Goal: Check status: Check status

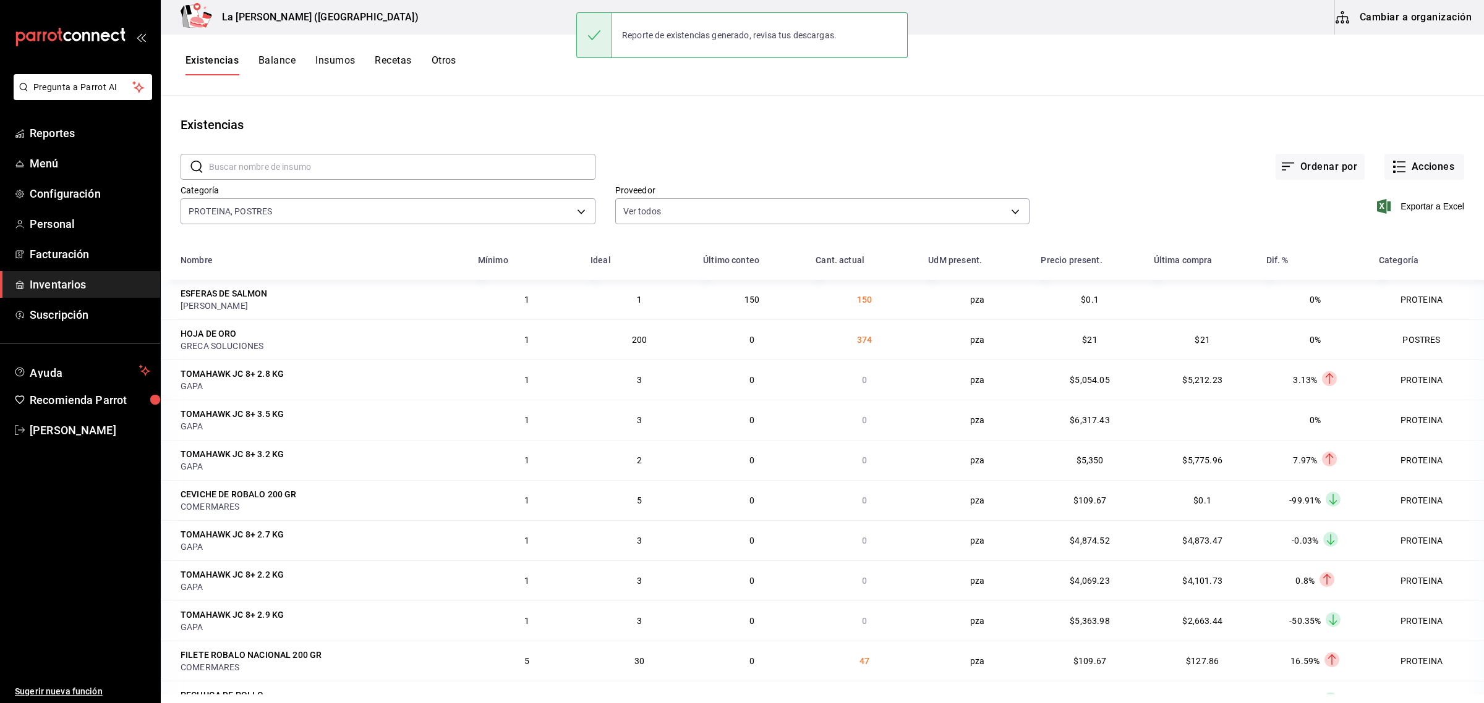
click at [71, 276] on span "Inventarios" at bounding box center [90, 284] width 121 height 17
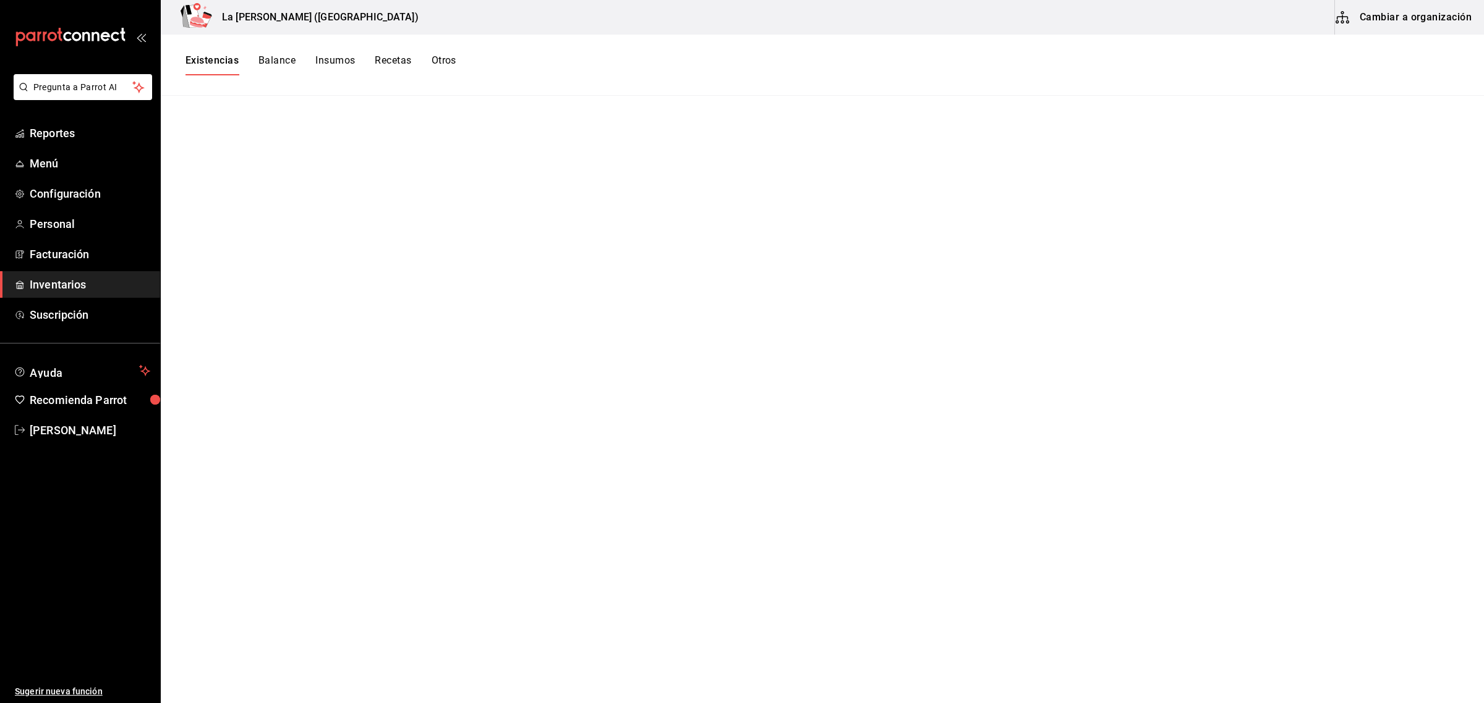
click at [212, 59] on button "Existencias" at bounding box center [211, 64] width 53 height 21
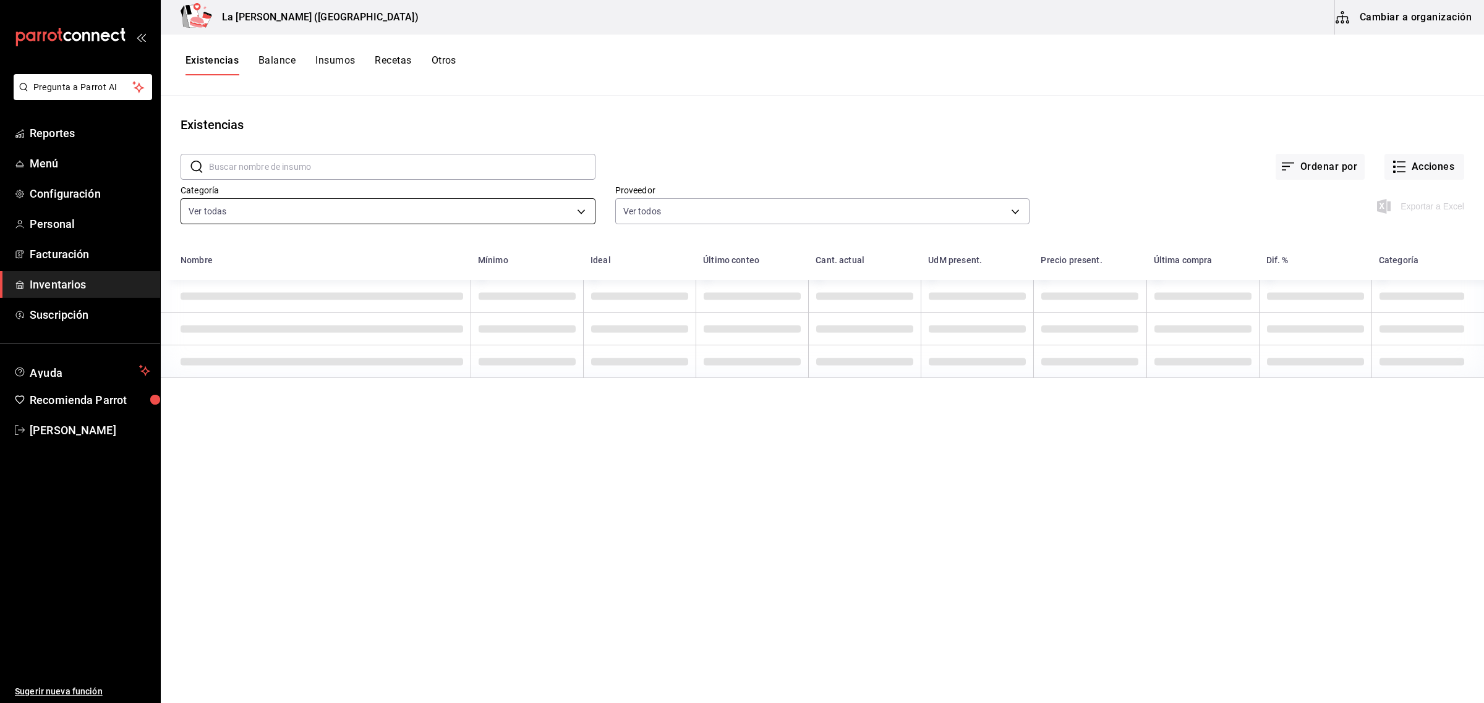
click at [286, 221] on body "Pregunta a Parrot AI Reportes Menú Configuración Personal Facturación Inventari…" at bounding box center [742, 347] width 1484 height 695
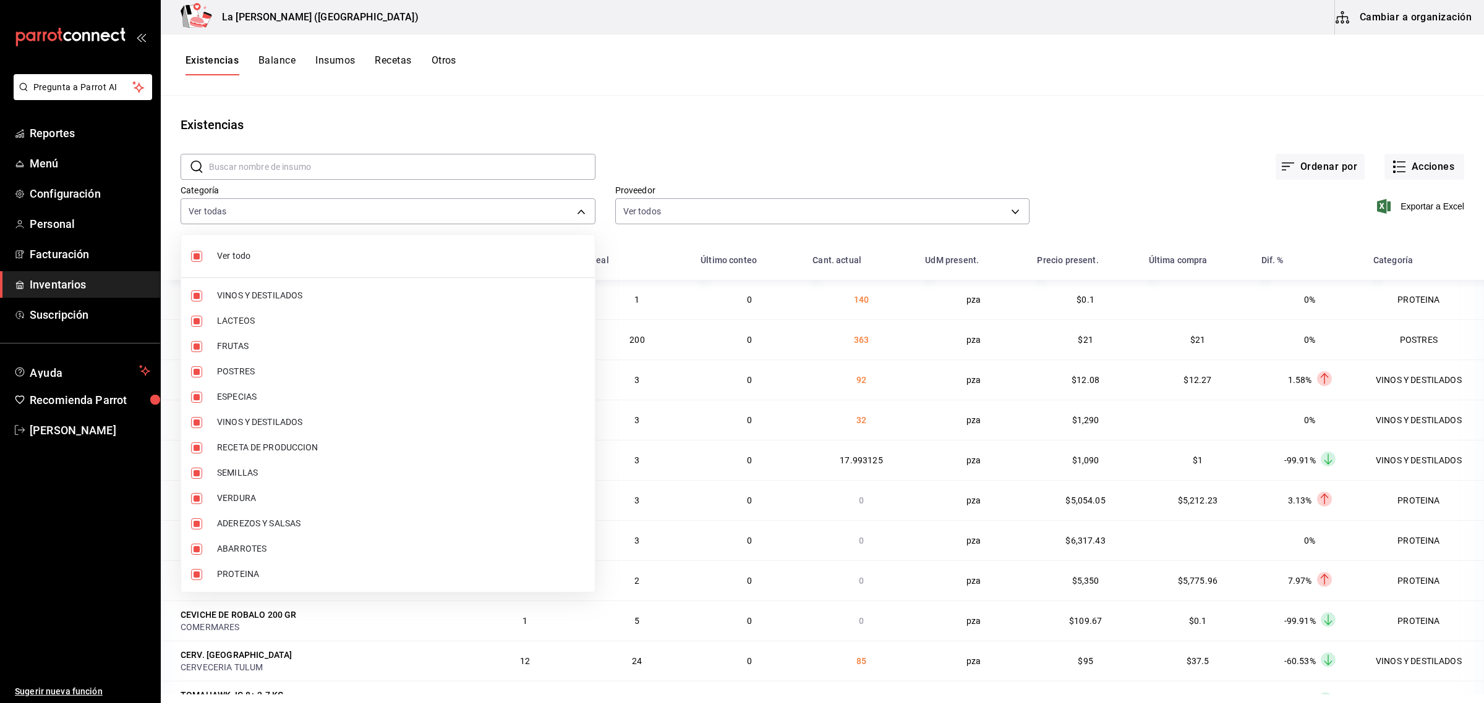
click at [255, 261] on span "Ver todo" at bounding box center [401, 256] width 368 height 13
checkbox input "false"
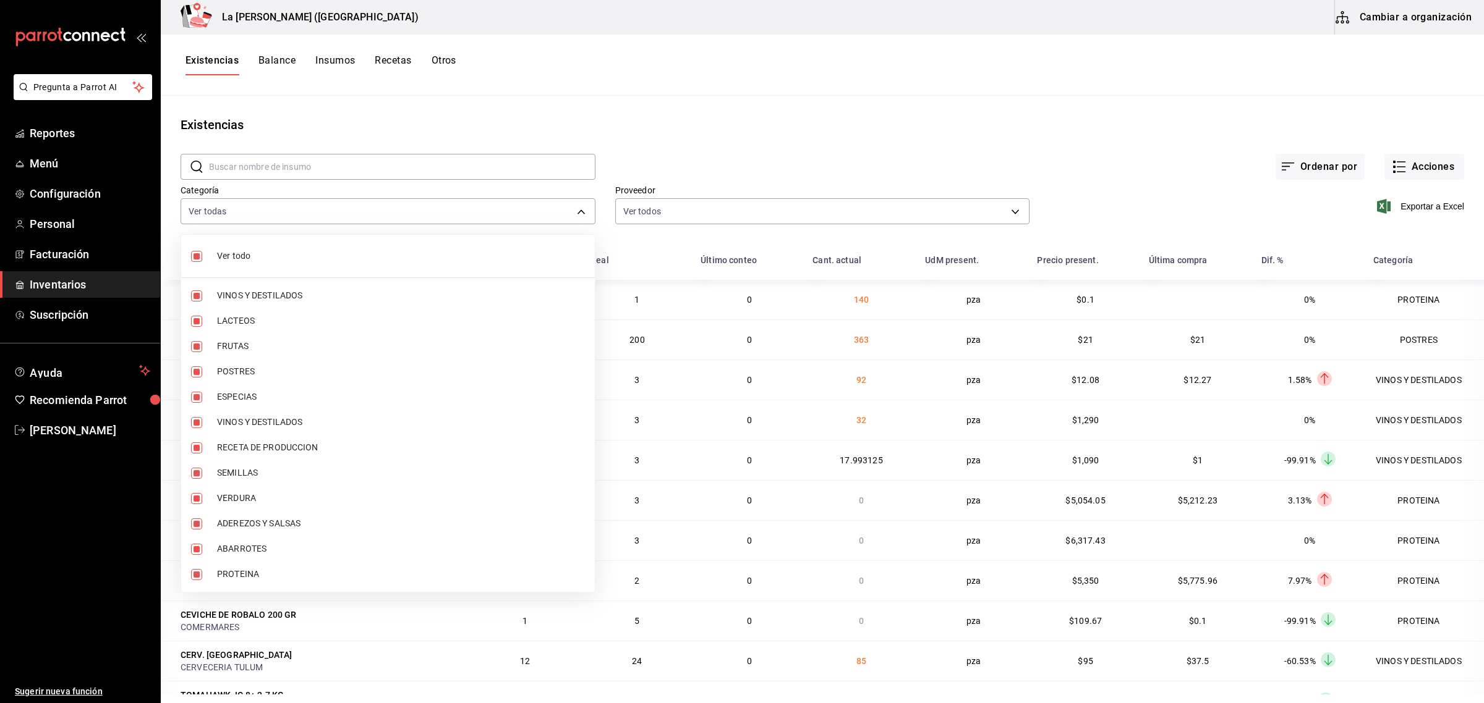
checkbox input "false"
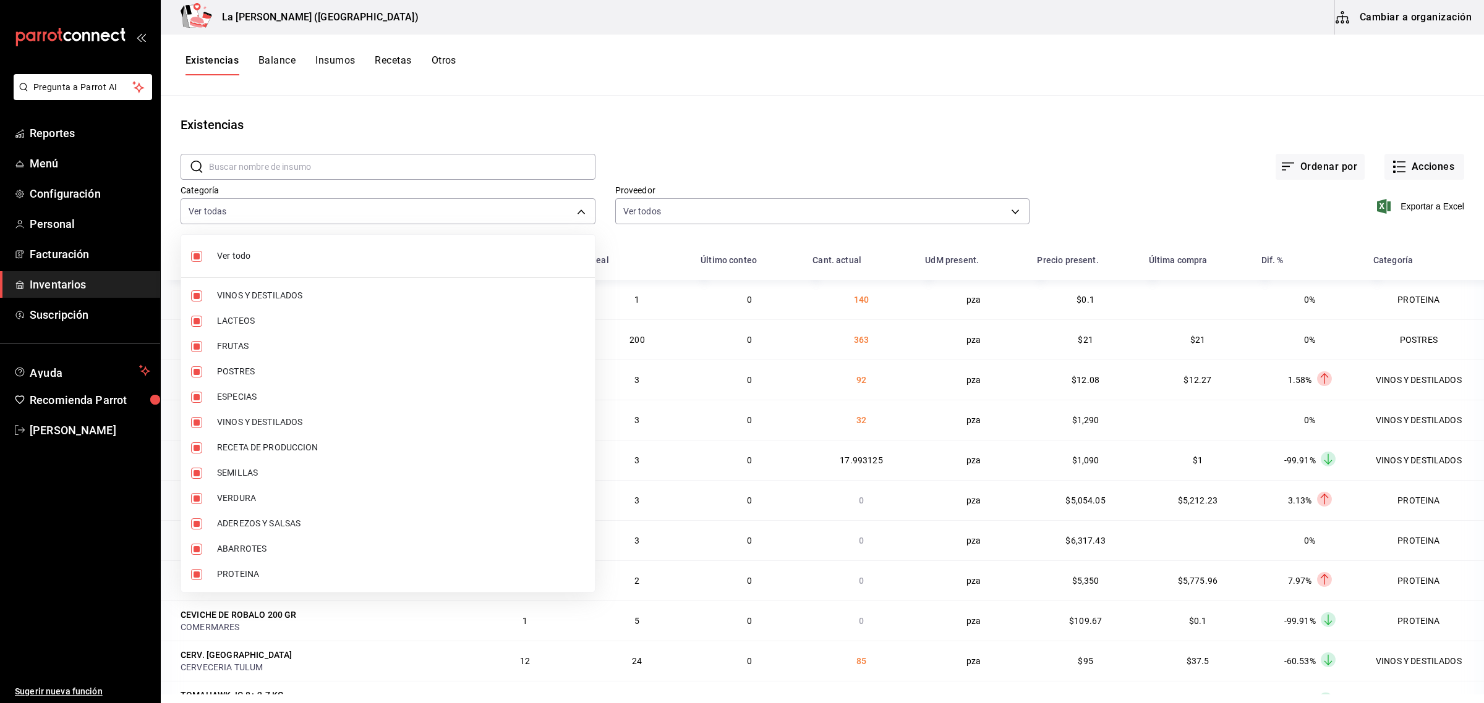
checkbox input "false"
click at [235, 576] on span "PROTEINA" at bounding box center [401, 574] width 368 height 13
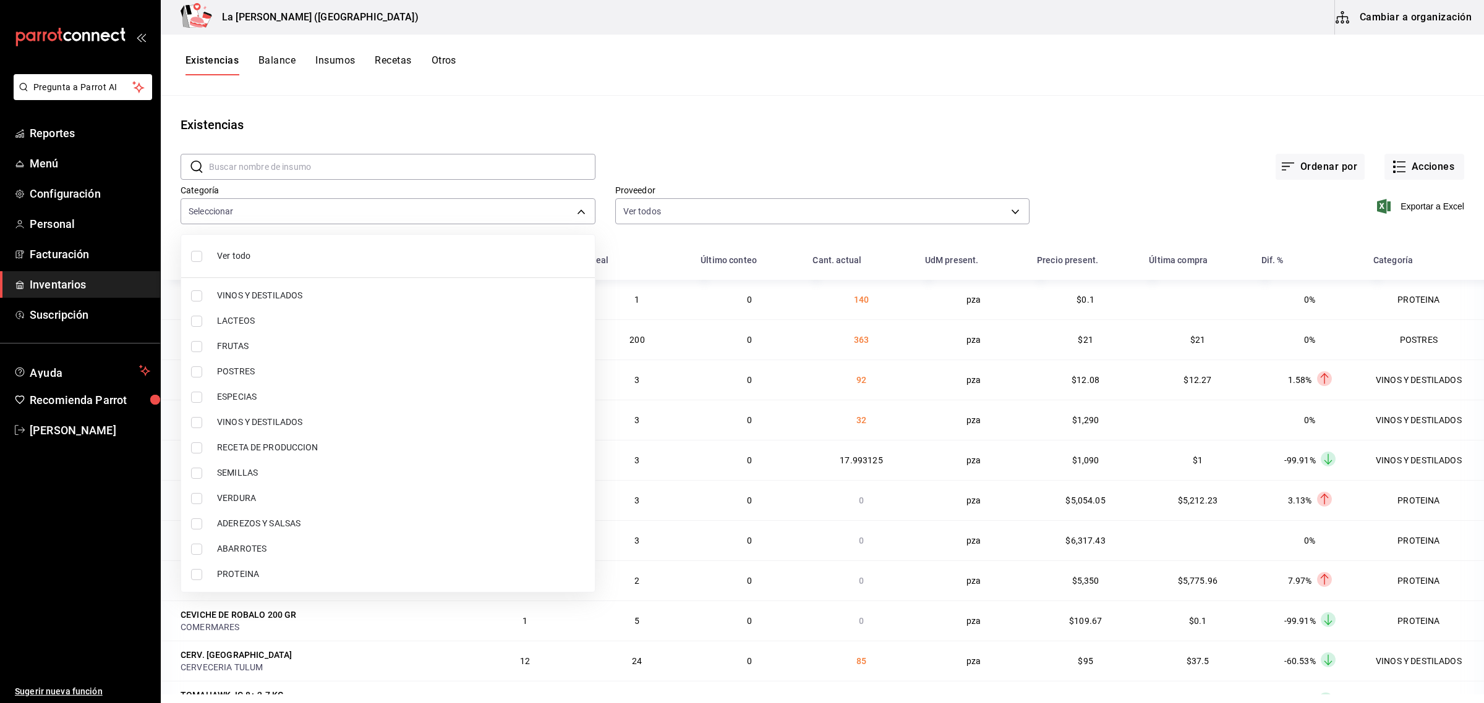
type input "89020659-a685-42c8-84d5-b1543ef933a3"
checkbox input "true"
click at [245, 366] on span "POSTRES" at bounding box center [401, 371] width 368 height 13
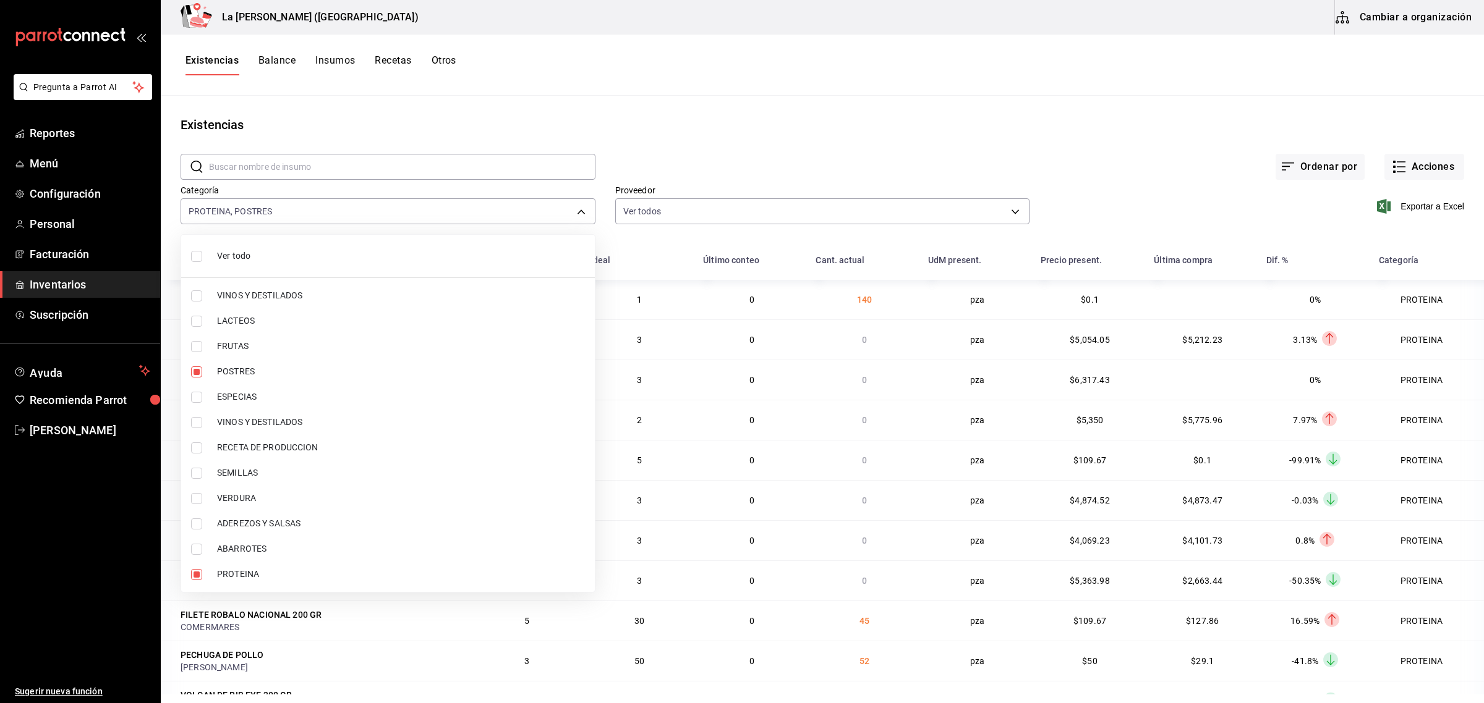
type input "89020659-a685-42c8-84d5-b1543ef933a3,300b8f87-2b59-439f-b980-3e97300322fa"
checkbox input "true"
click at [1432, 205] on div at bounding box center [742, 351] width 1484 height 703
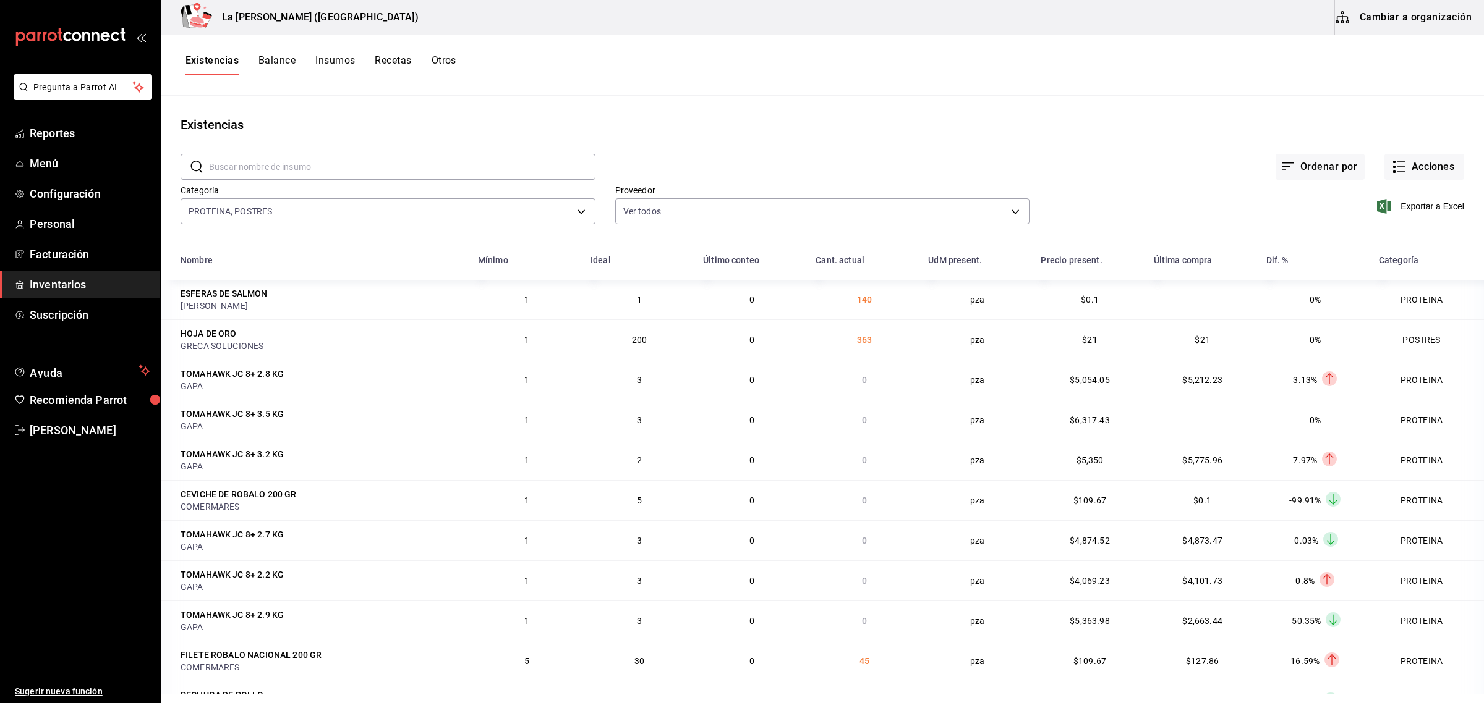
click at [1432, 205] on span "Exportar a Excel" at bounding box center [1421, 206] width 85 height 15
click at [443, 61] on button "Otros" at bounding box center [443, 64] width 25 height 21
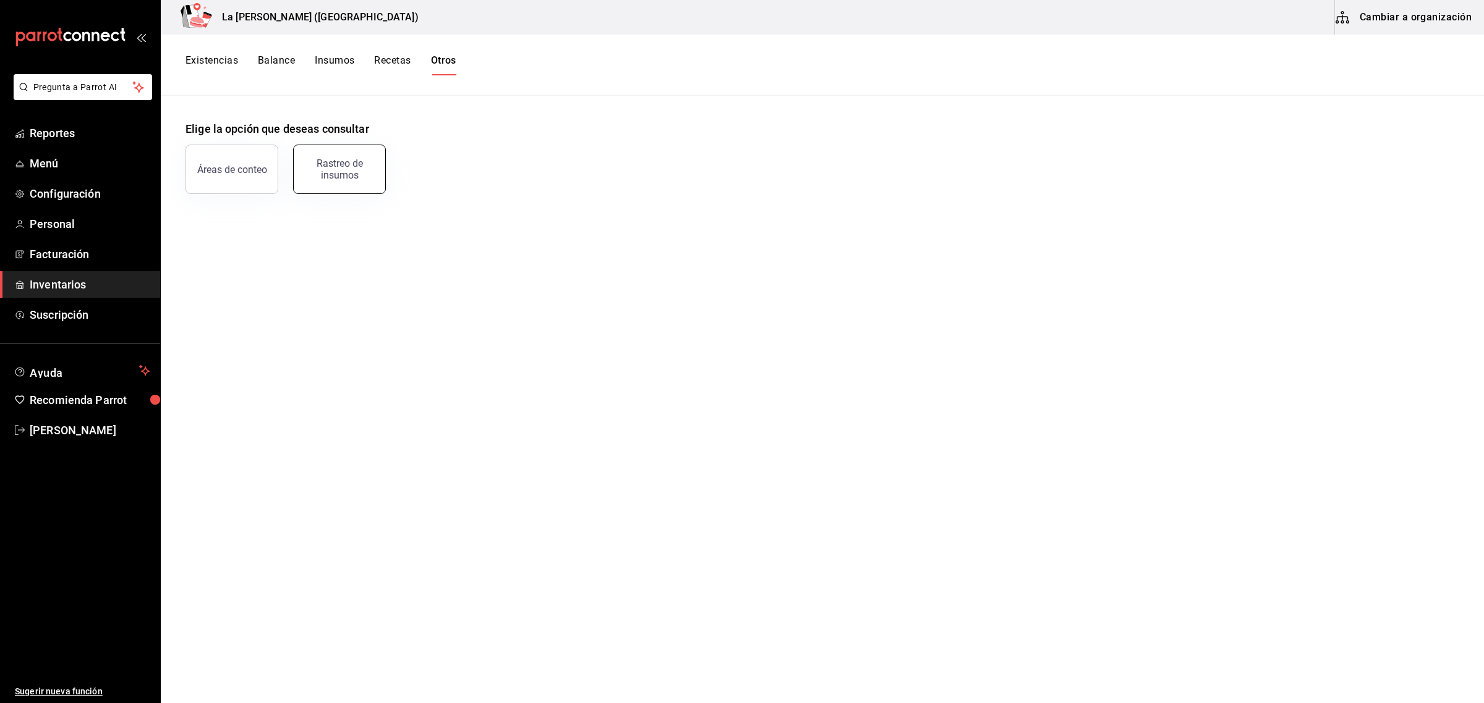
click at [342, 156] on button "Rastreo de insumos" at bounding box center [339, 169] width 93 height 49
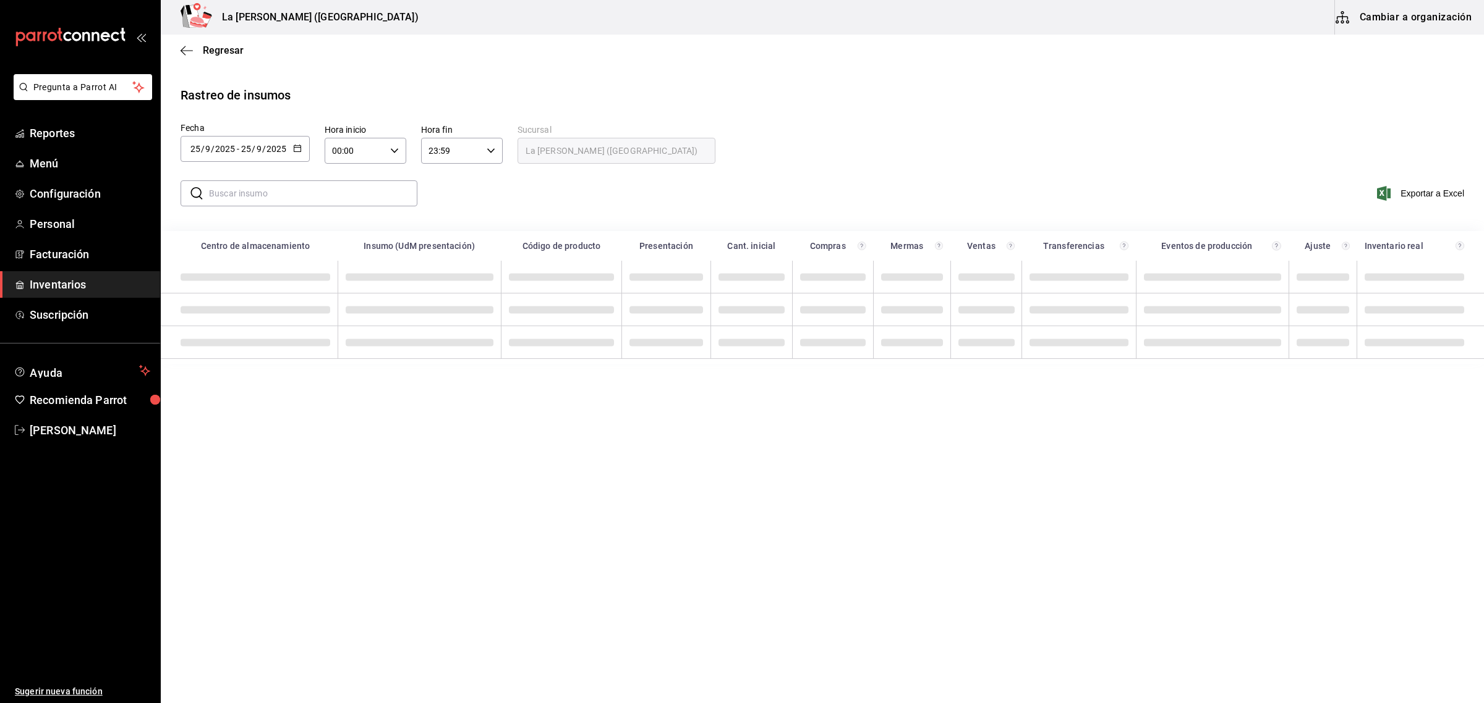
click at [304, 149] on div "[DATE] [DATE] - [DATE] [DATE]" at bounding box center [245, 149] width 129 height 26
click at [251, 388] on li "Rango de fechas" at bounding box center [239, 383] width 117 height 28
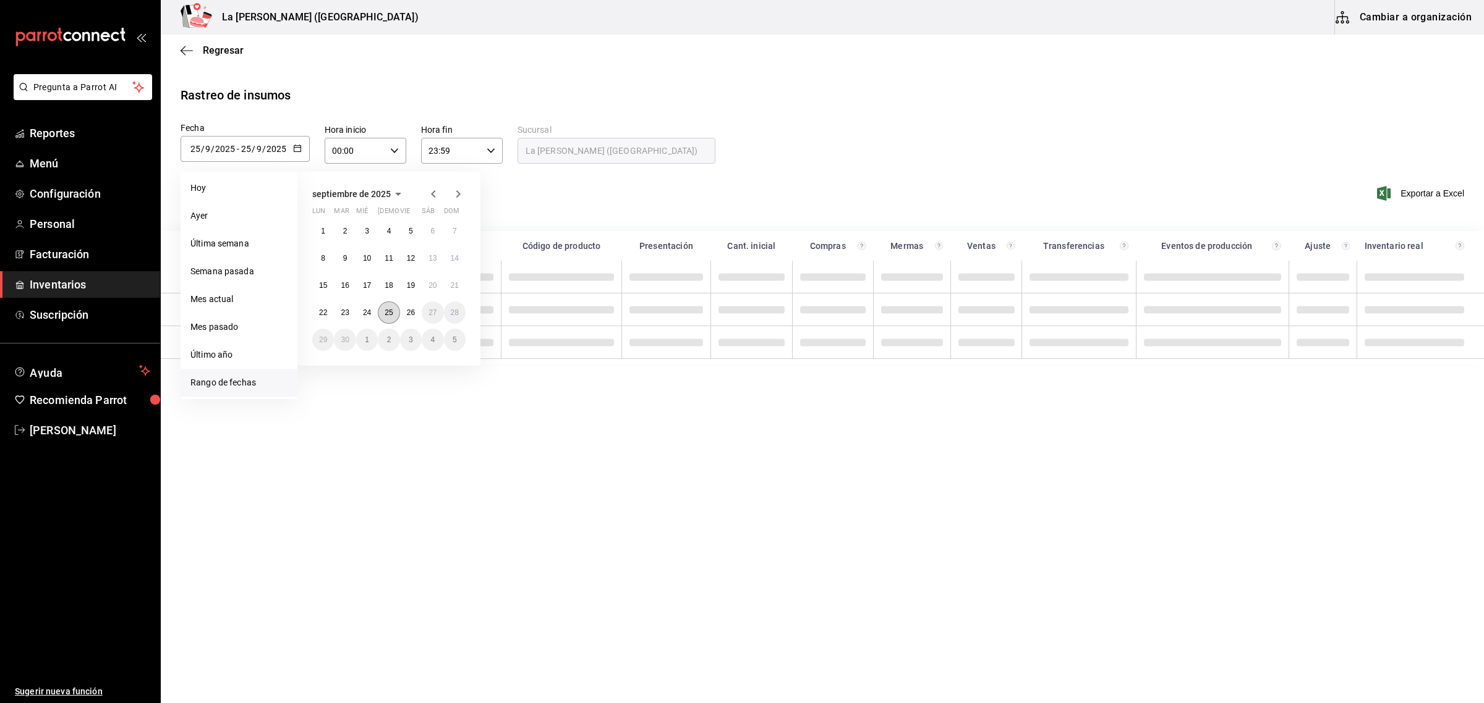
click at [385, 310] on abbr "25" at bounding box center [389, 312] width 8 height 9
click at [410, 317] on button "26" at bounding box center [411, 313] width 22 height 22
type input "[DATE]"
type input "26"
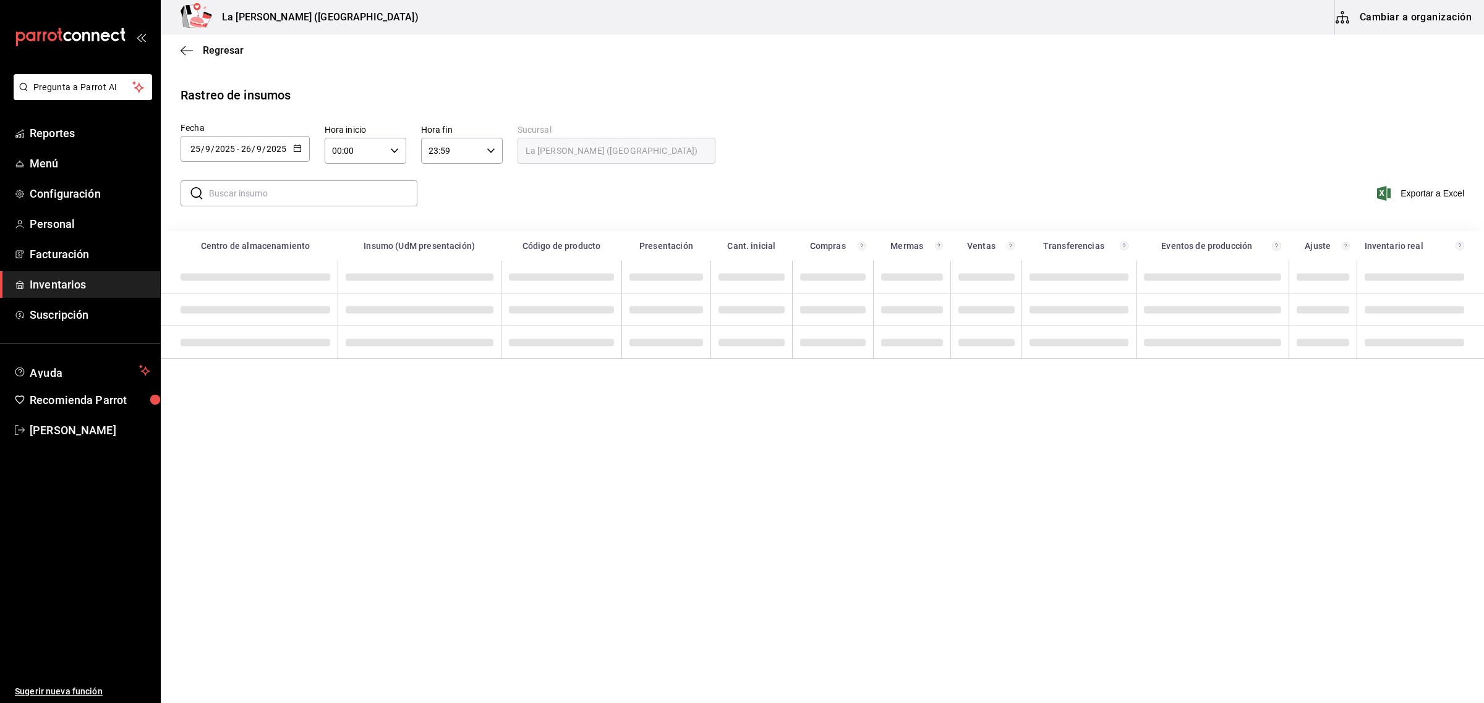
click at [397, 158] on div "00:00 Hora inicio" at bounding box center [366, 151] width 82 height 26
click at [347, 242] on span "10" at bounding box center [344, 247] width 21 height 10
type input "10:00"
click at [493, 146] on div at bounding box center [742, 351] width 1484 height 703
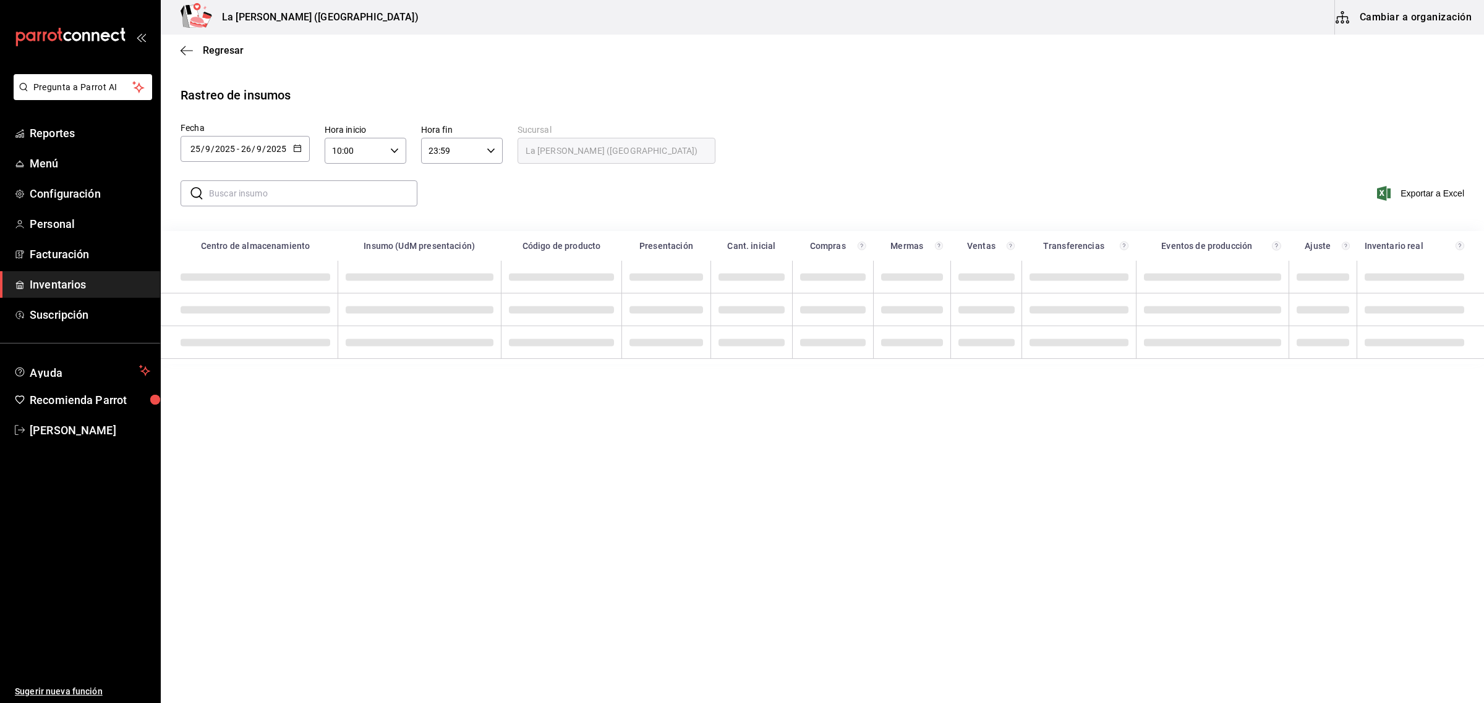
click at [492, 148] on icon "button" at bounding box center [491, 151] width 9 height 9
click at [443, 197] on span "05" at bounding box center [440, 197] width 21 height 10
type input "05:59"
click at [581, 183] on div at bounding box center [742, 351] width 1484 height 703
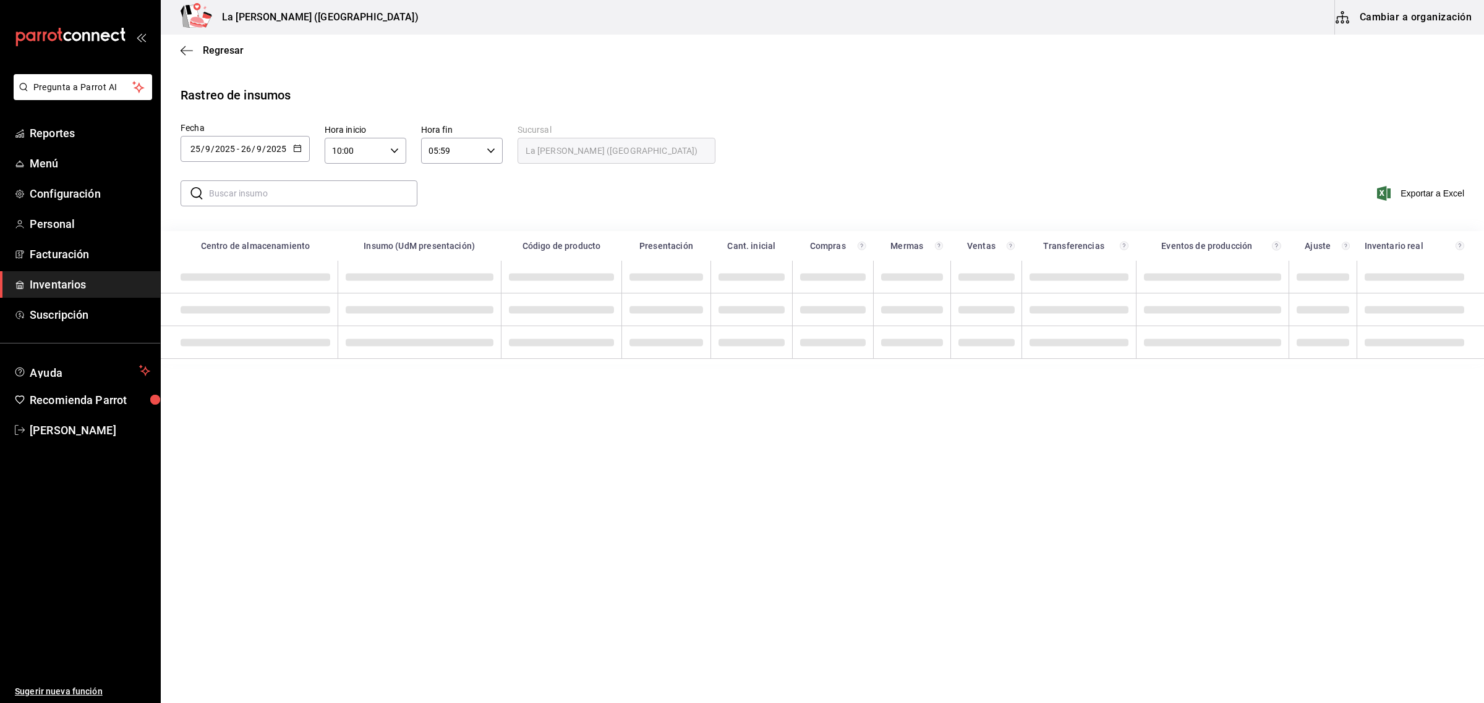
click at [242, 186] on input "text" at bounding box center [313, 193] width 208 height 25
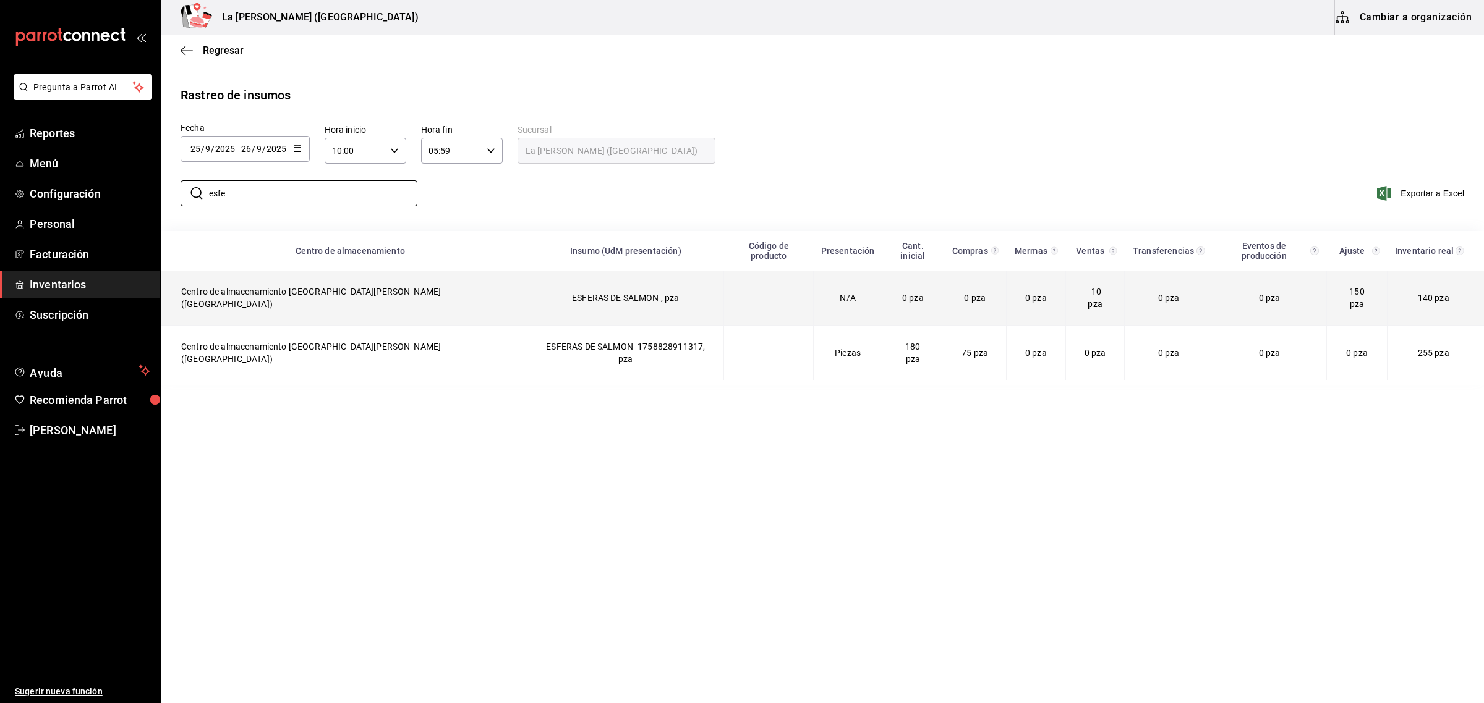
type input "esfe"
click at [1087, 287] on span "-10 pza" at bounding box center [1094, 298] width 14 height 22
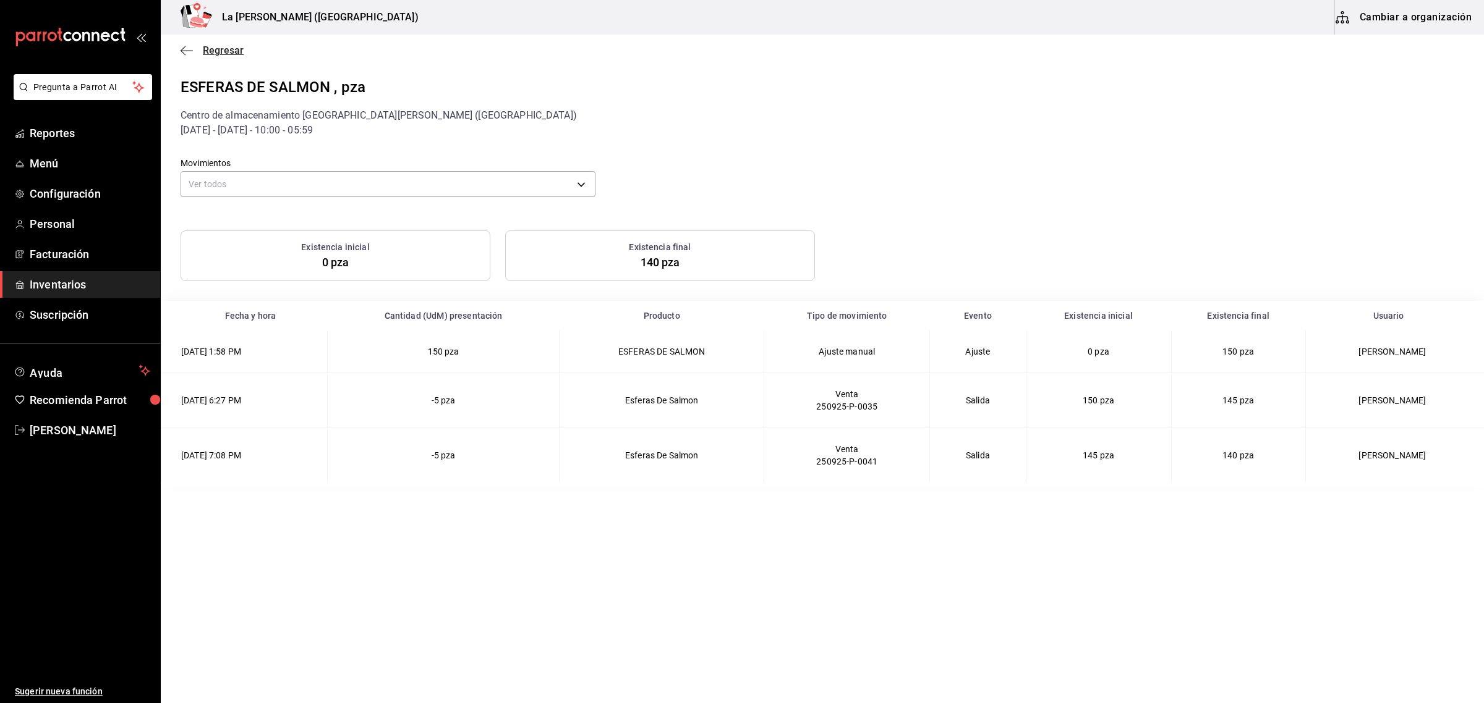
click at [215, 48] on span "Regresar" at bounding box center [223, 51] width 41 height 12
